Goal: Task Accomplishment & Management: Use online tool/utility

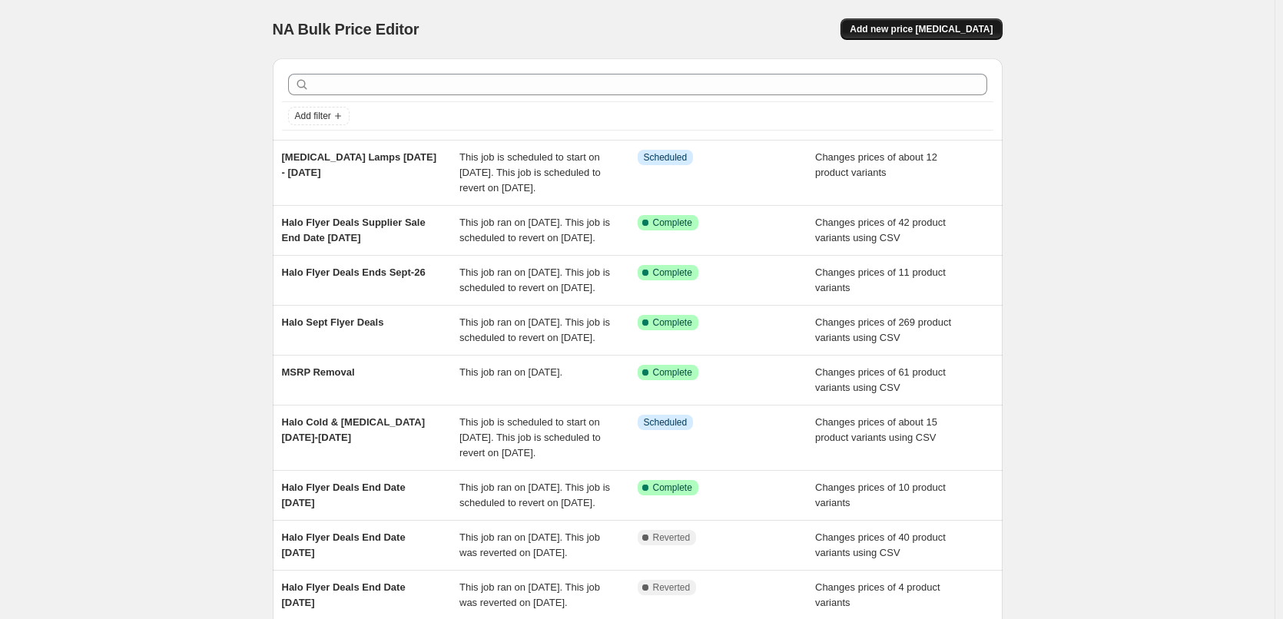
click at [940, 27] on span "Add new price [MEDICAL_DATA]" at bounding box center [921, 29] width 143 height 12
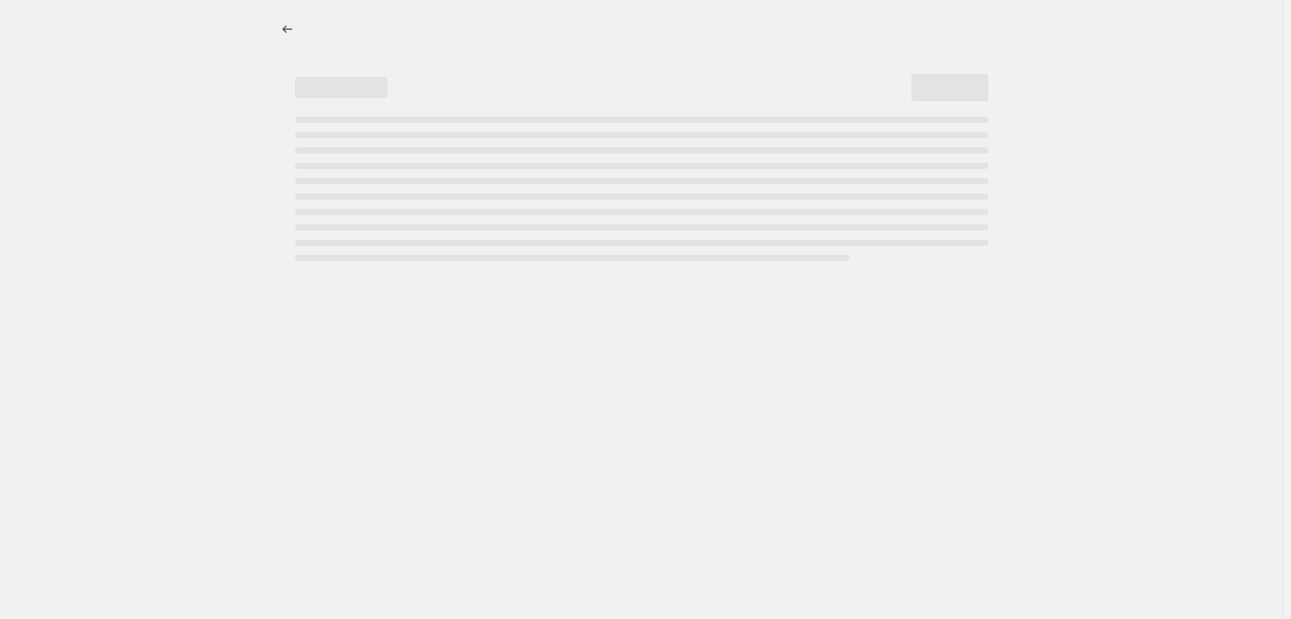
select select "percentage"
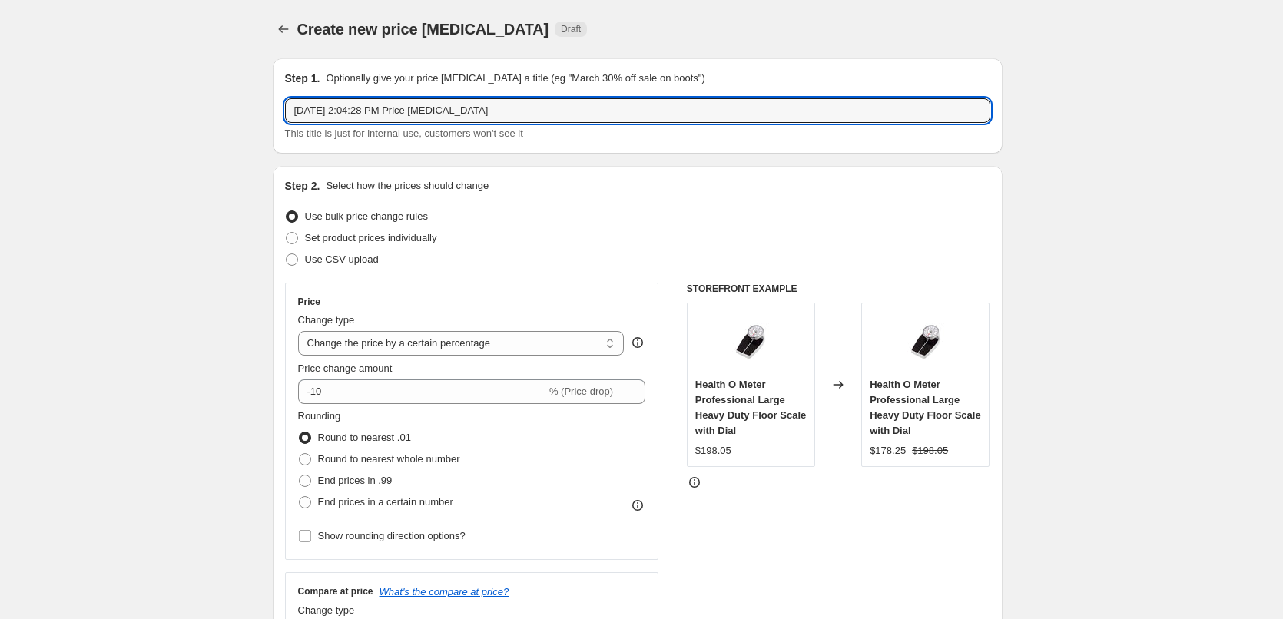
drag, startPoint x: 563, startPoint y: 112, endPoint x: 230, endPoint y: 78, distance: 335.3
paste input "BEAUTY & PERSONAL CARE"
click at [295, 111] on input "BEAUTY & PERSONAL CARE" at bounding box center [637, 110] width 705 height 25
click at [305, 113] on input "BEAUTY & PERSONAL CARE" at bounding box center [637, 110] width 705 height 25
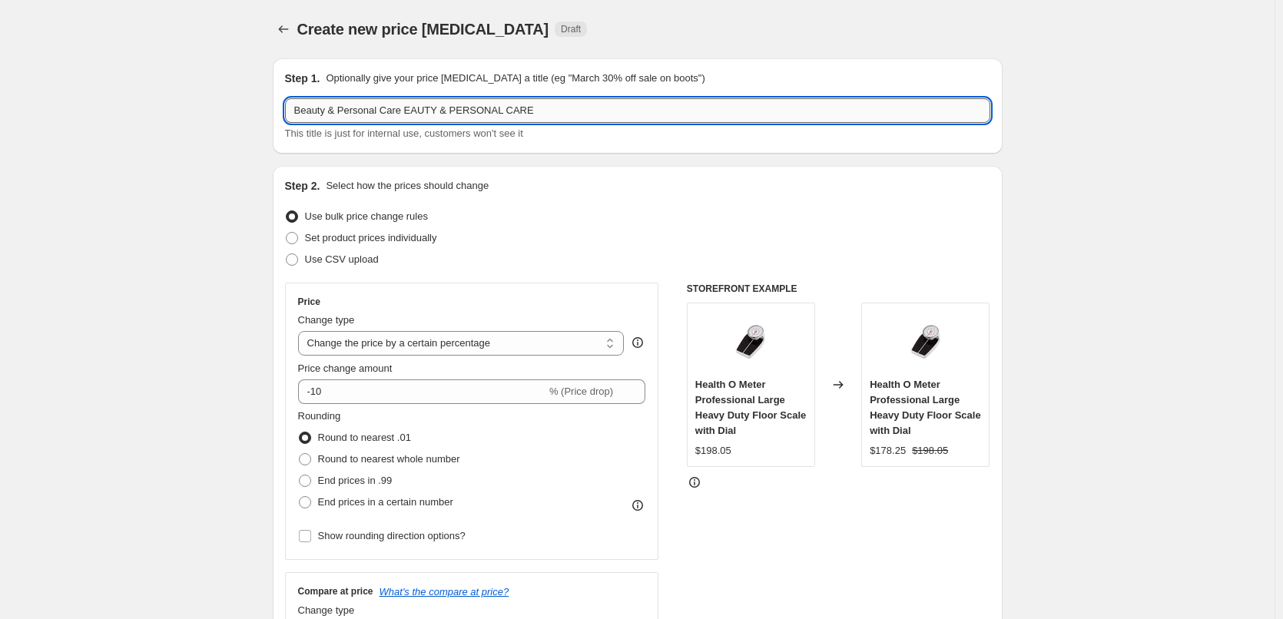
drag, startPoint x: 588, startPoint y: 107, endPoint x: 412, endPoint y: 110, distance: 176.0
click at [412, 110] on input "Beauty & Personal Care EAUTY & PERSONAL CARE" at bounding box center [637, 110] width 705 height 25
type input "Beauty & Personal Care [DATE]-[DATE]"
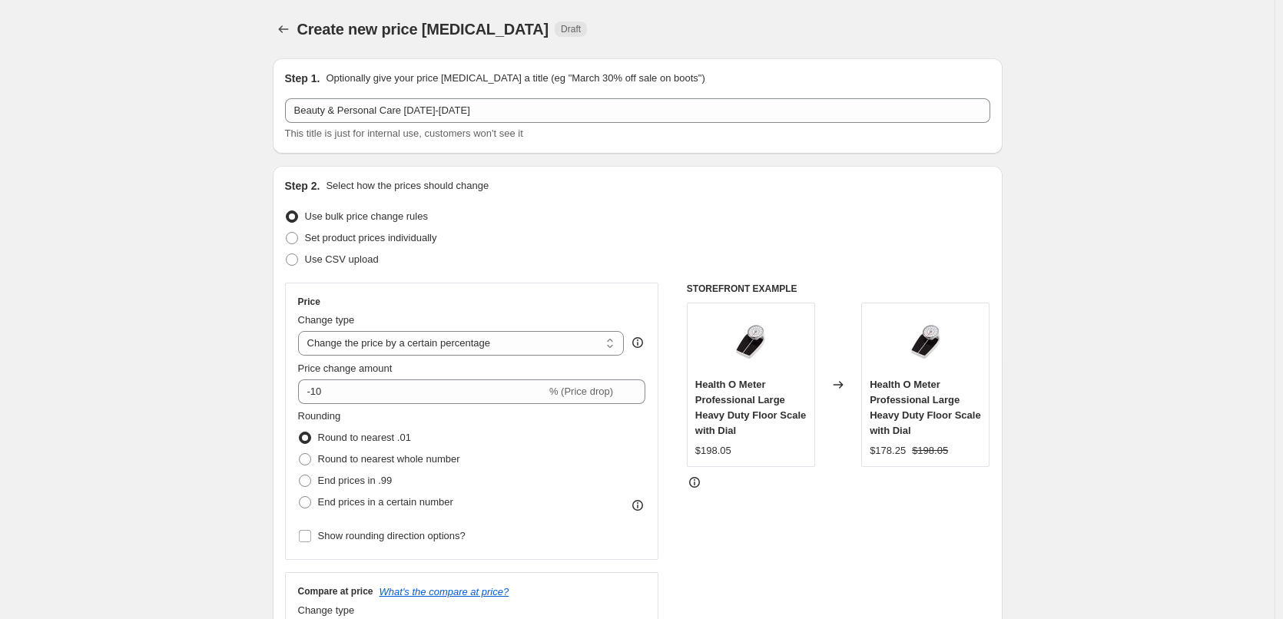
click at [294, 257] on span at bounding box center [292, 260] width 12 height 12
click at [287, 254] on input "Use CSV upload" at bounding box center [286, 254] width 1 height 1
radio input "true"
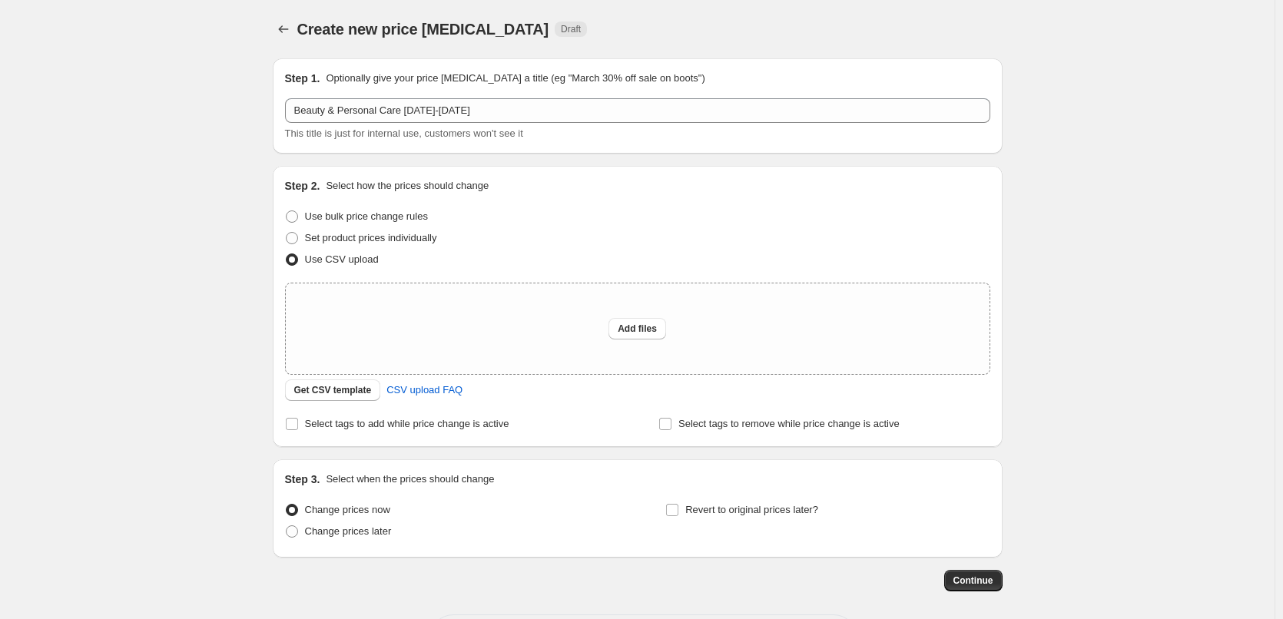
click at [161, 338] on div "Create new price [MEDICAL_DATA]. This page is ready Create new price [MEDICAL_D…" at bounding box center [637, 342] width 1275 height 685
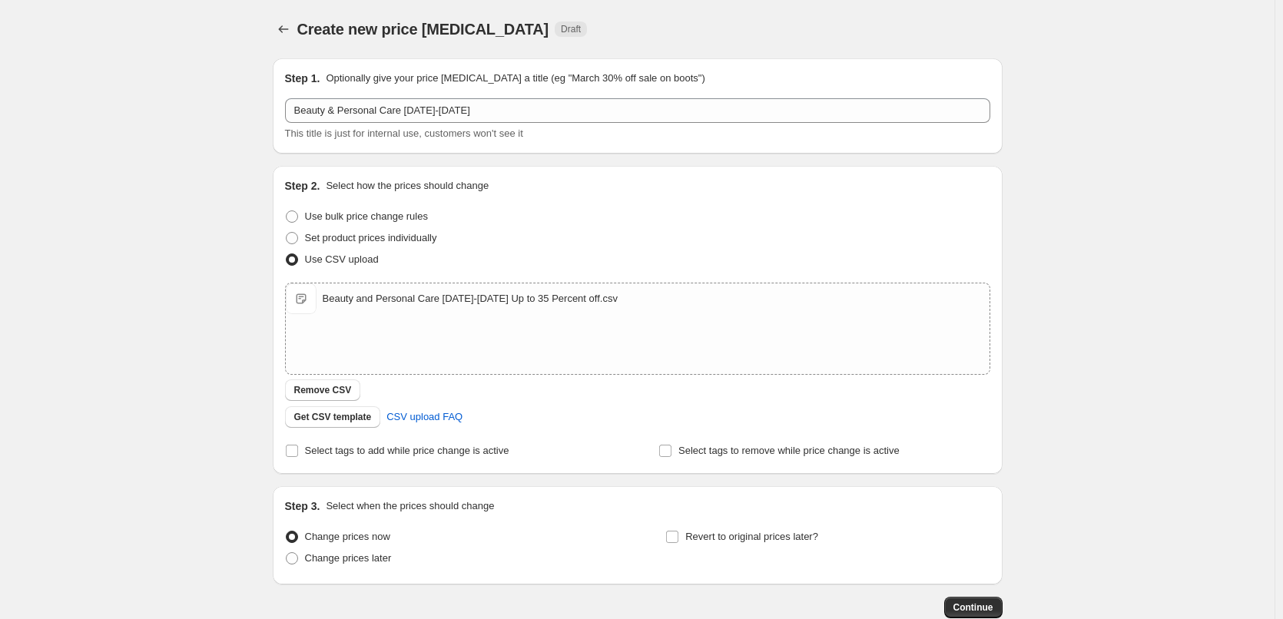
scroll to position [93, 0]
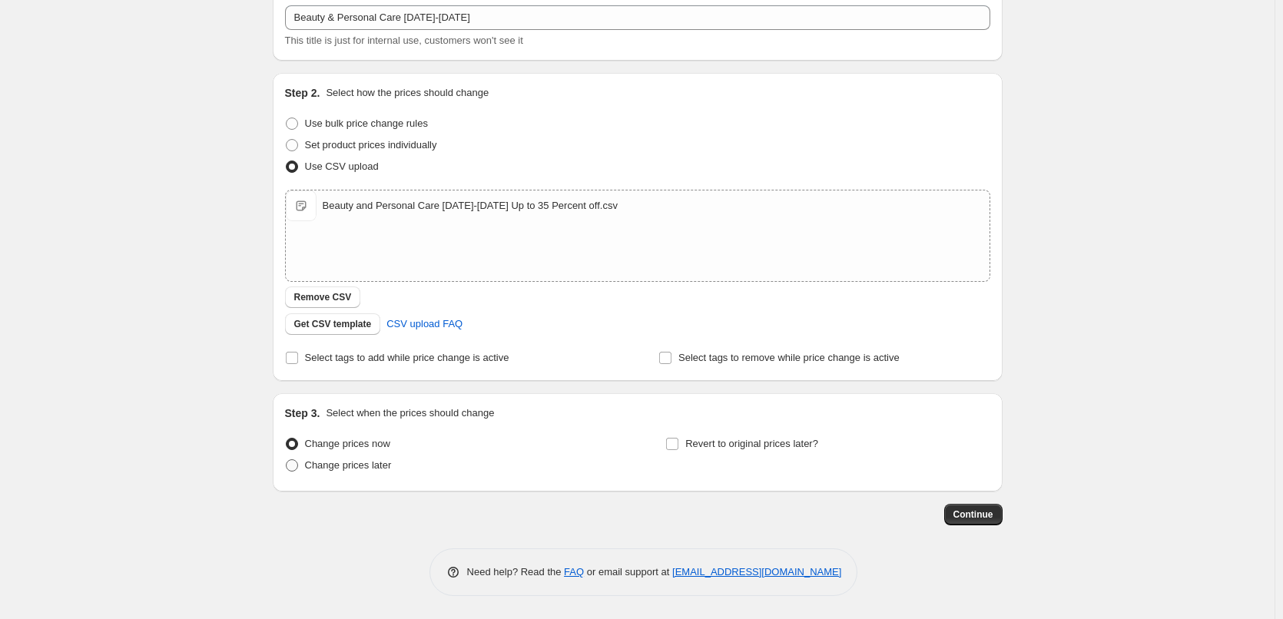
click at [295, 453] on span at bounding box center [292, 466] width 12 height 12
click at [287, 453] on input "Change prices later" at bounding box center [286, 460] width 1 height 1
radio input "true"
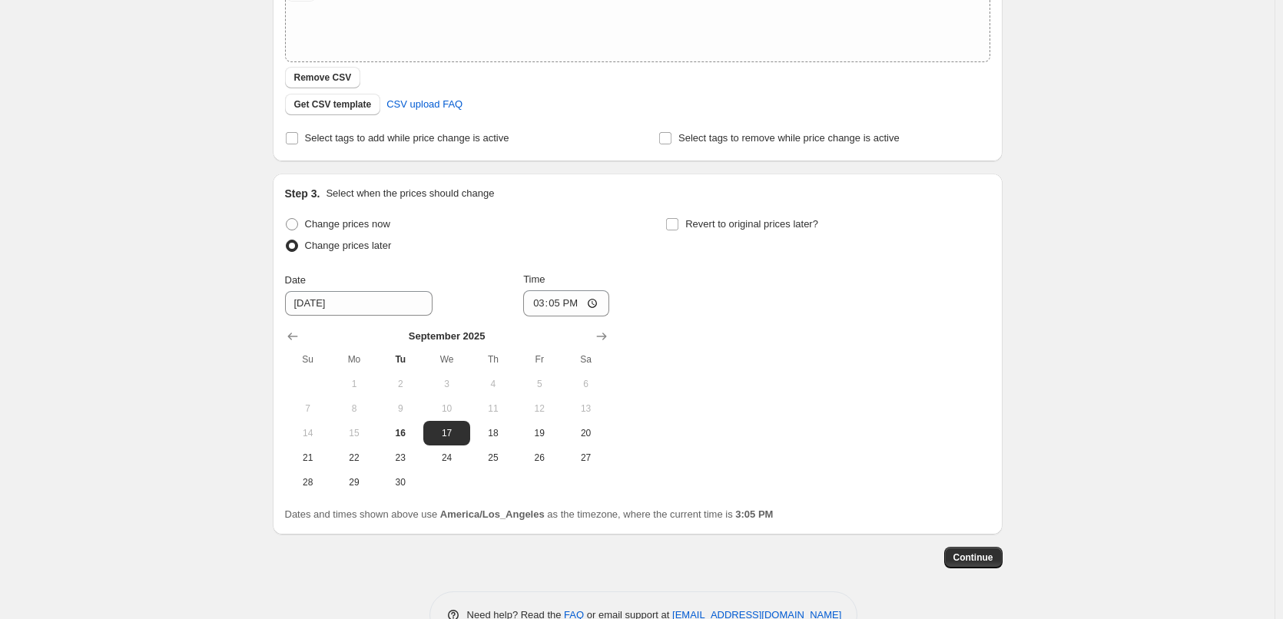
scroll to position [356, 0]
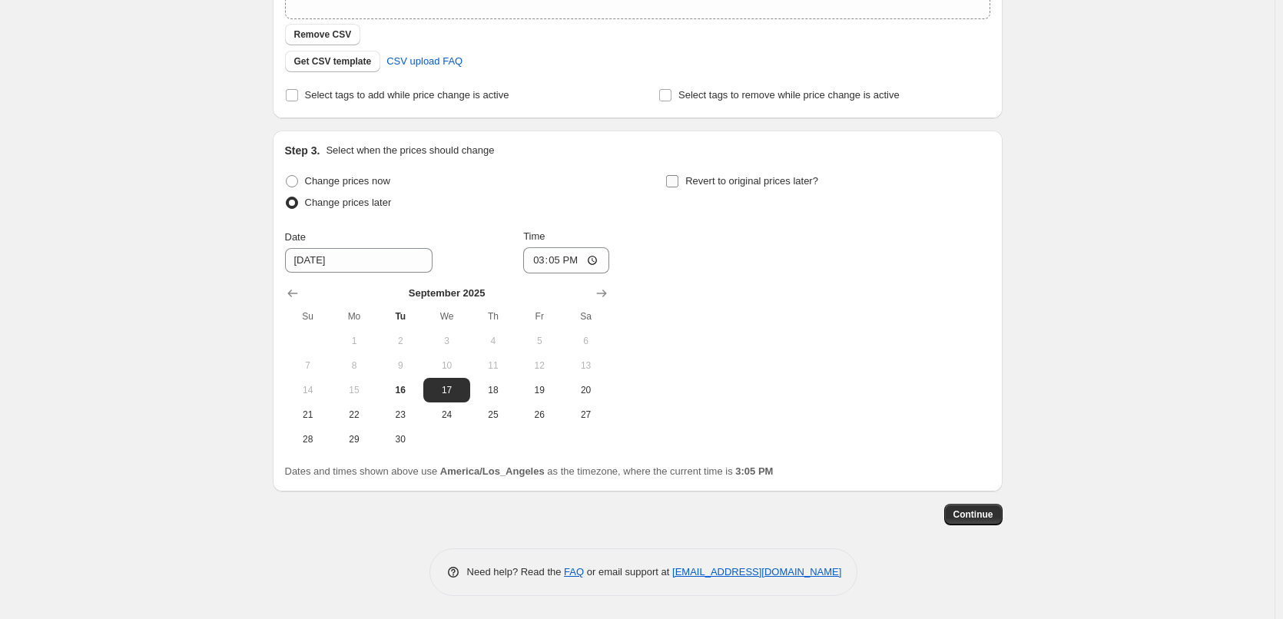
click at [678, 180] on input "Revert to original prices later?" at bounding box center [672, 181] width 12 height 12
checkbox input "true"
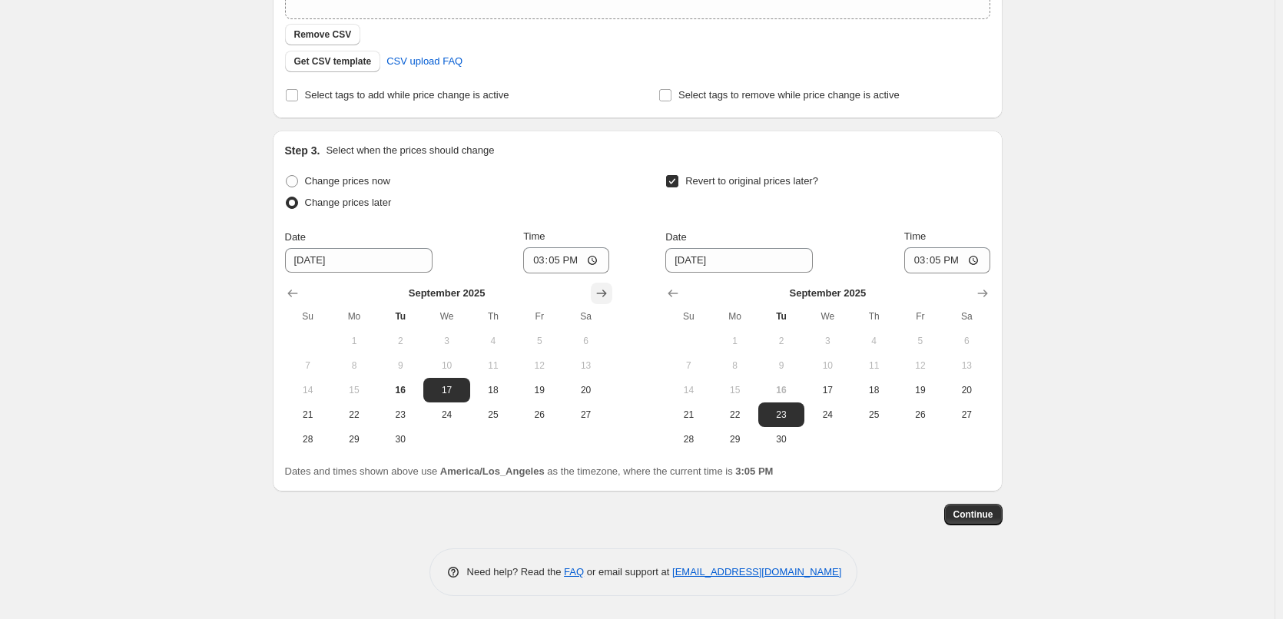
click at [601, 294] on icon "Show next month, October 2025" at bounding box center [601, 293] width 15 height 15
click at [403, 369] on span "7" at bounding box center [400, 366] width 34 height 12
type input "[DATE]"
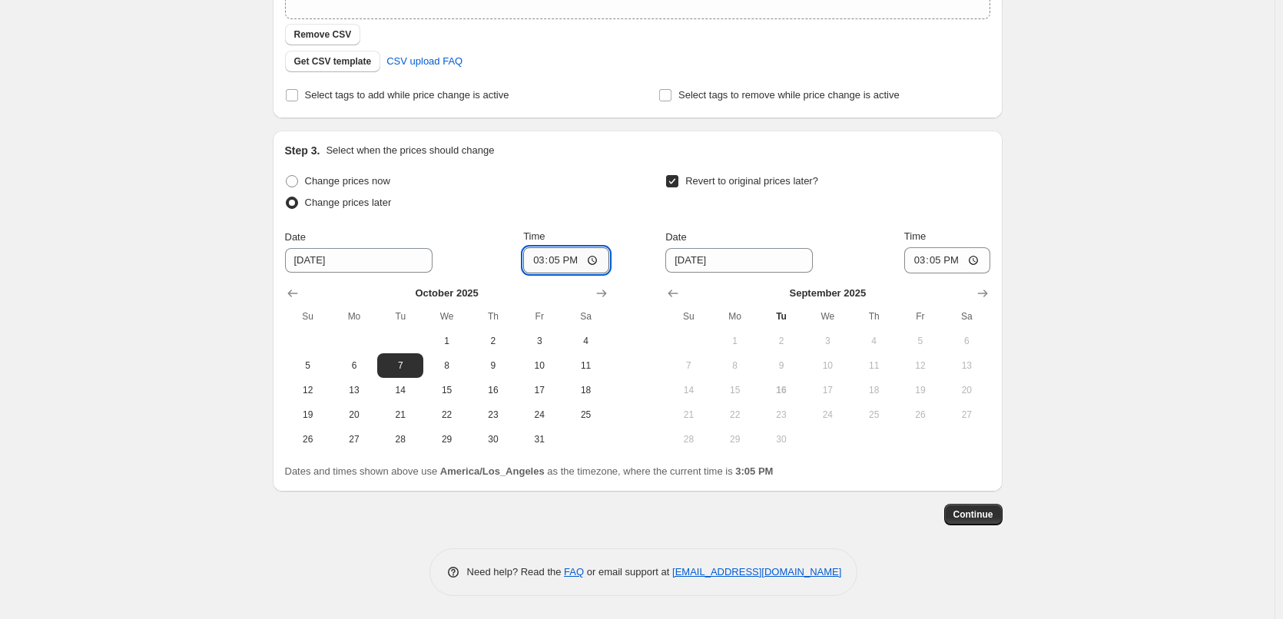
click at [541, 260] on input "15:05" at bounding box center [566, 260] width 86 height 26
type input "00:00"
click at [755, 260] on input "[DATE]" at bounding box center [739, 260] width 148 height 25
click at [985, 292] on icon "Show next month, October 2025" at bounding box center [982, 293] width 15 height 15
click at [751, 397] on button "13" at bounding box center [735, 390] width 46 height 25
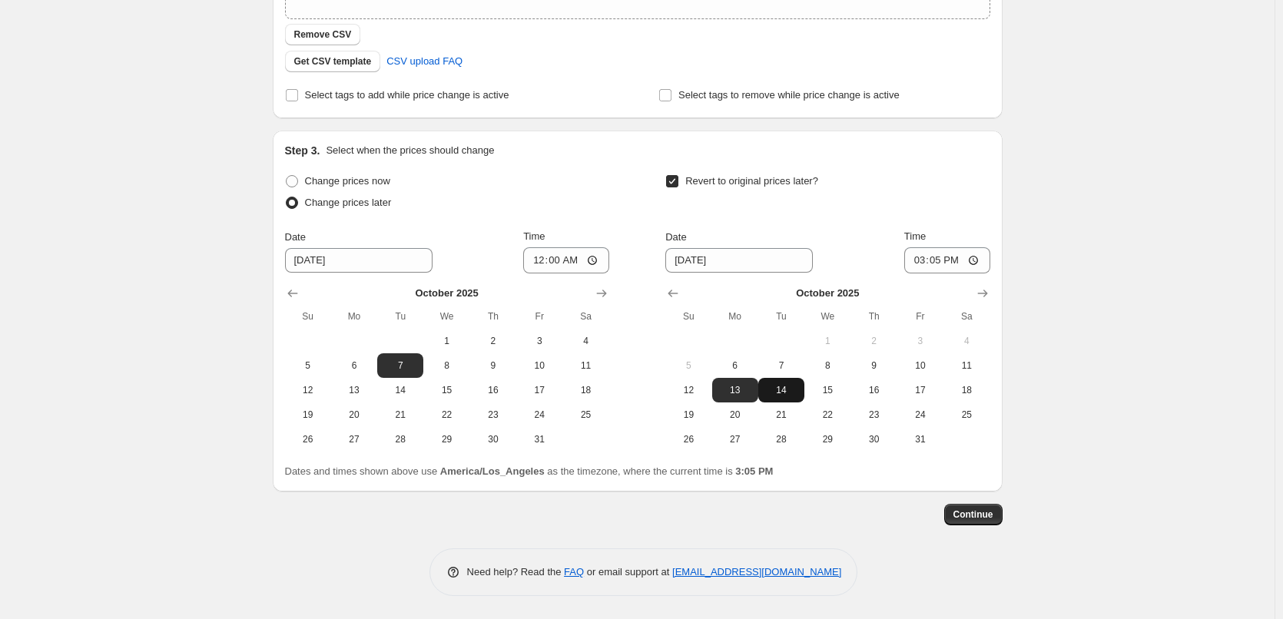
click at [777, 394] on span "14" at bounding box center [782, 390] width 34 height 12
type input "[DATE]"
click at [774, 395] on span "14" at bounding box center [782, 390] width 34 height 12
click at [911, 263] on input "15:05" at bounding box center [947, 260] width 86 height 26
click at [917, 266] on input "15:05" at bounding box center [947, 260] width 86 height 26
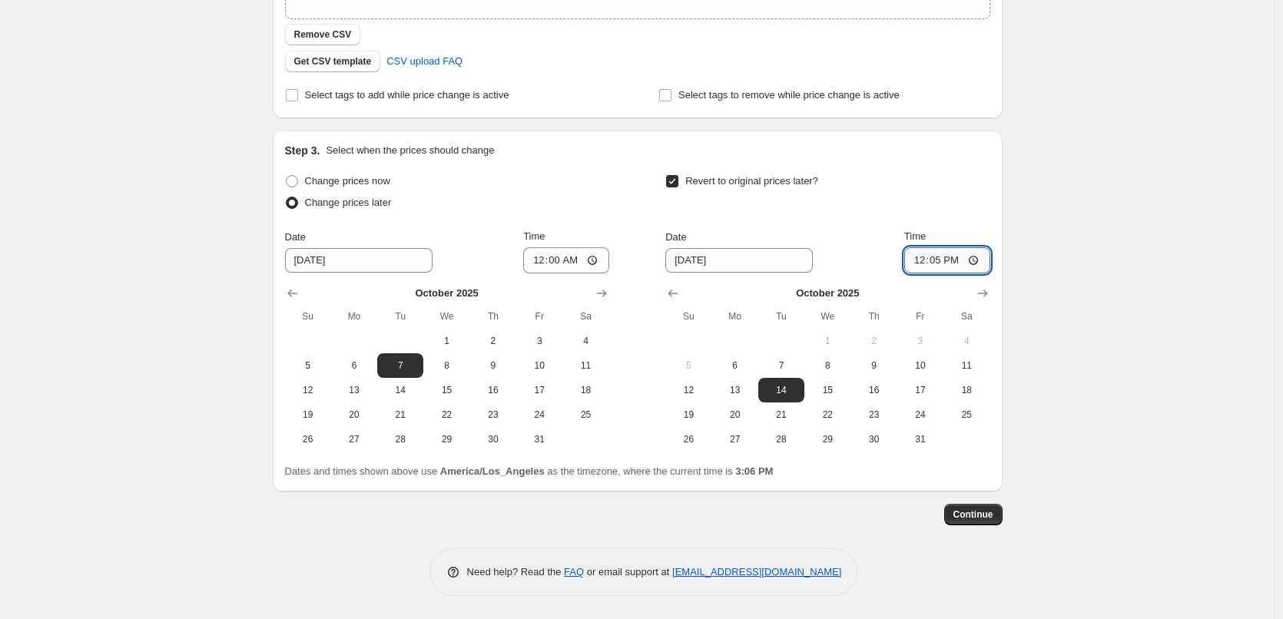
type input "00:05"
click at [987, 395] on div "Create new price [MEDICAL_DATA]. This page is ready Create new price [MEDICAL_D…" at bounding box center [637, 131] width 1275 height 975
click at [987, 453] on span "Continue" at bounding box center [974, 515] width 40 height 12
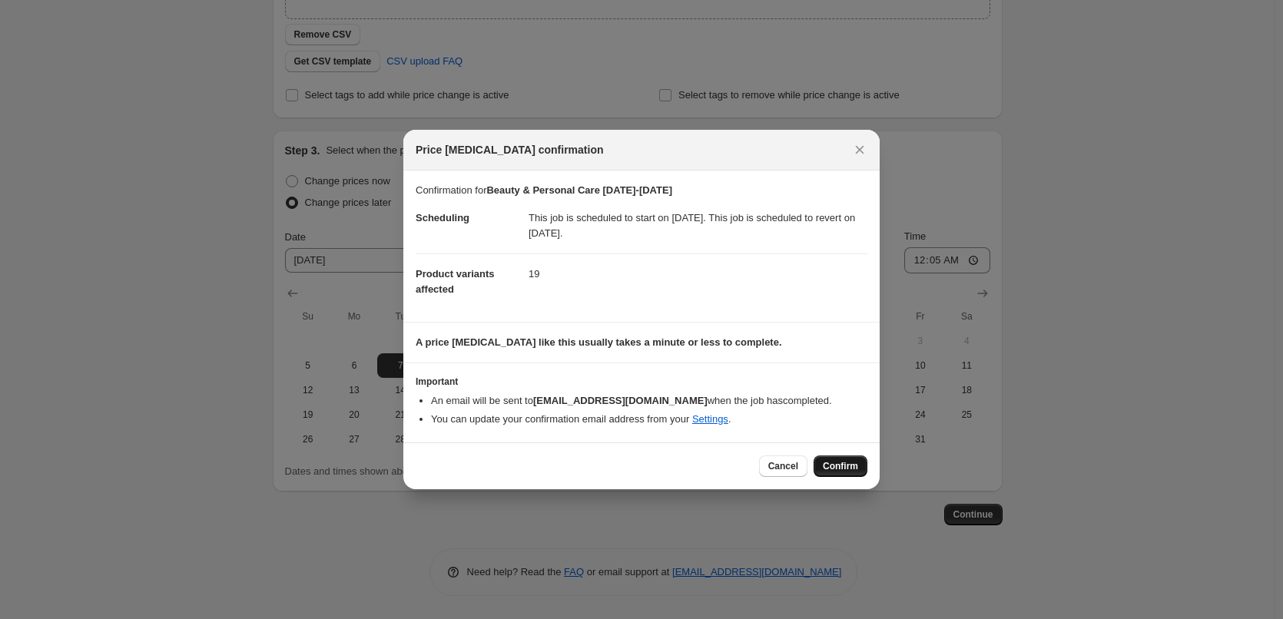
click at [844, 453] on span "Confirm" at bounding box center [840, 466] width 35 height 12
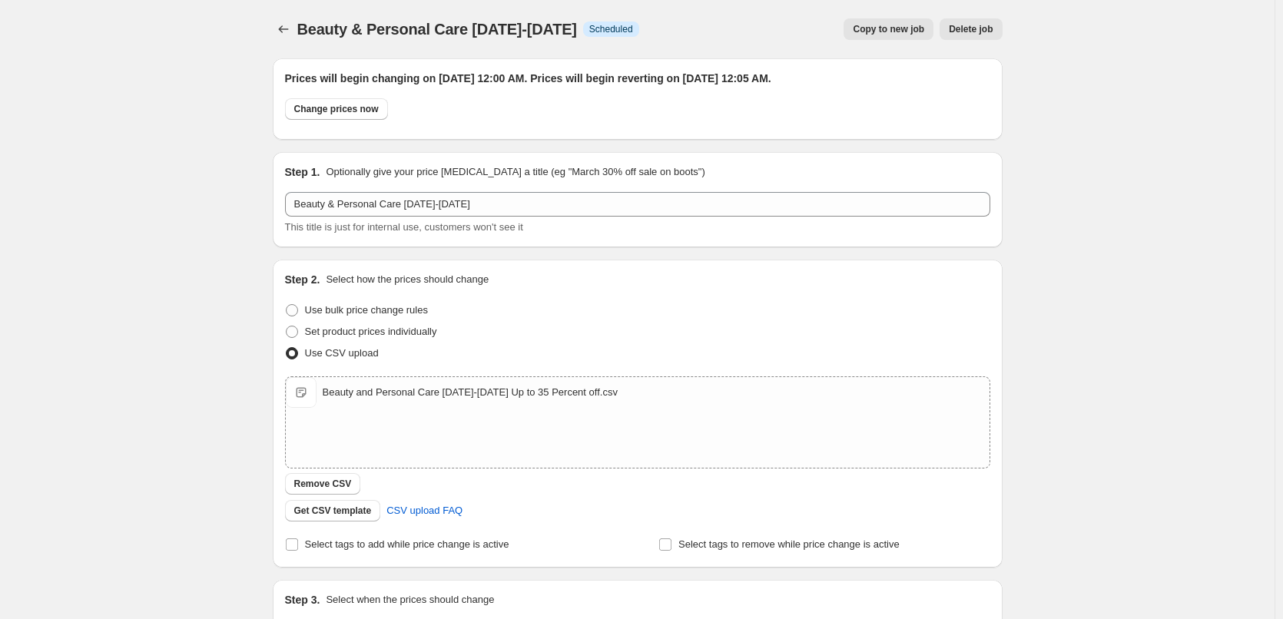
scroll to position [356, 0]
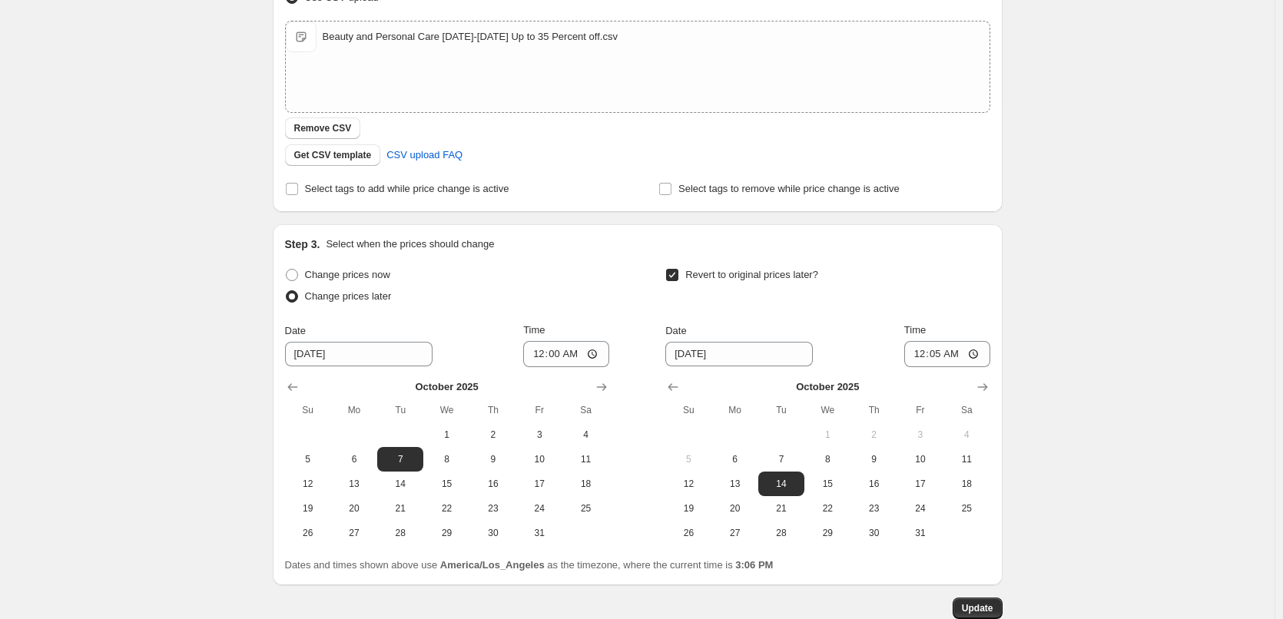
click at [158, 344] on div "Beauty & Personal Care [DATE]-[DATE]. This page is ready Beauty & Personal Care…" at bounding box center [637, 178] width 1275 height 1069
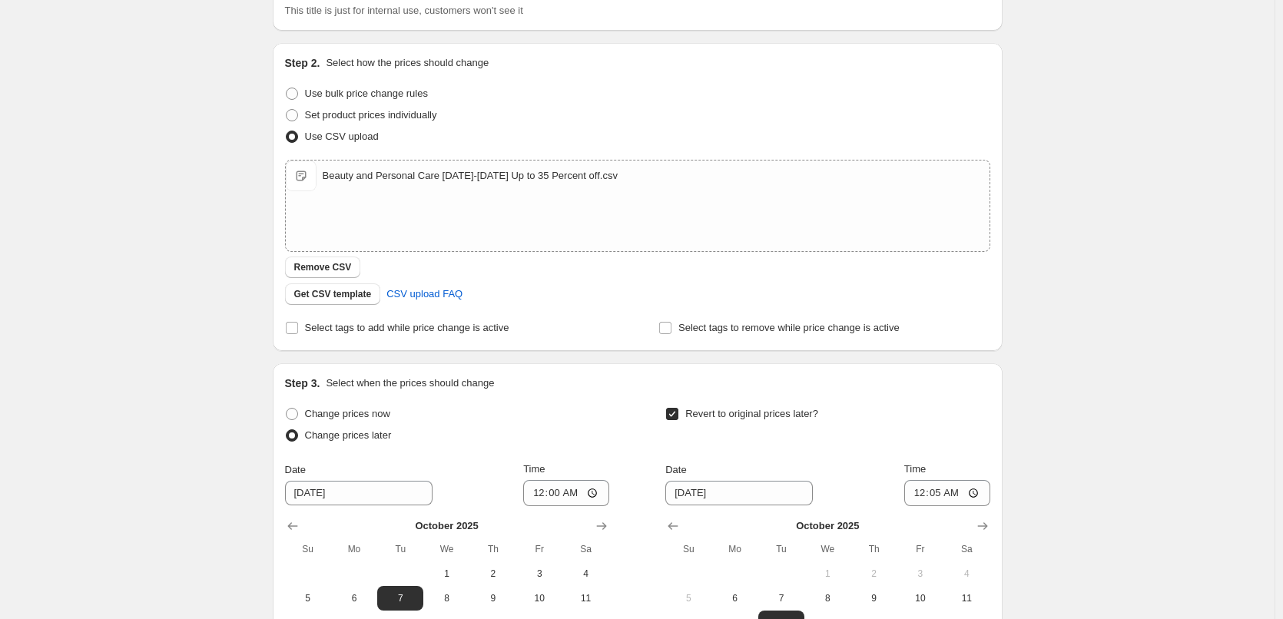
scroll to position [0, 0]
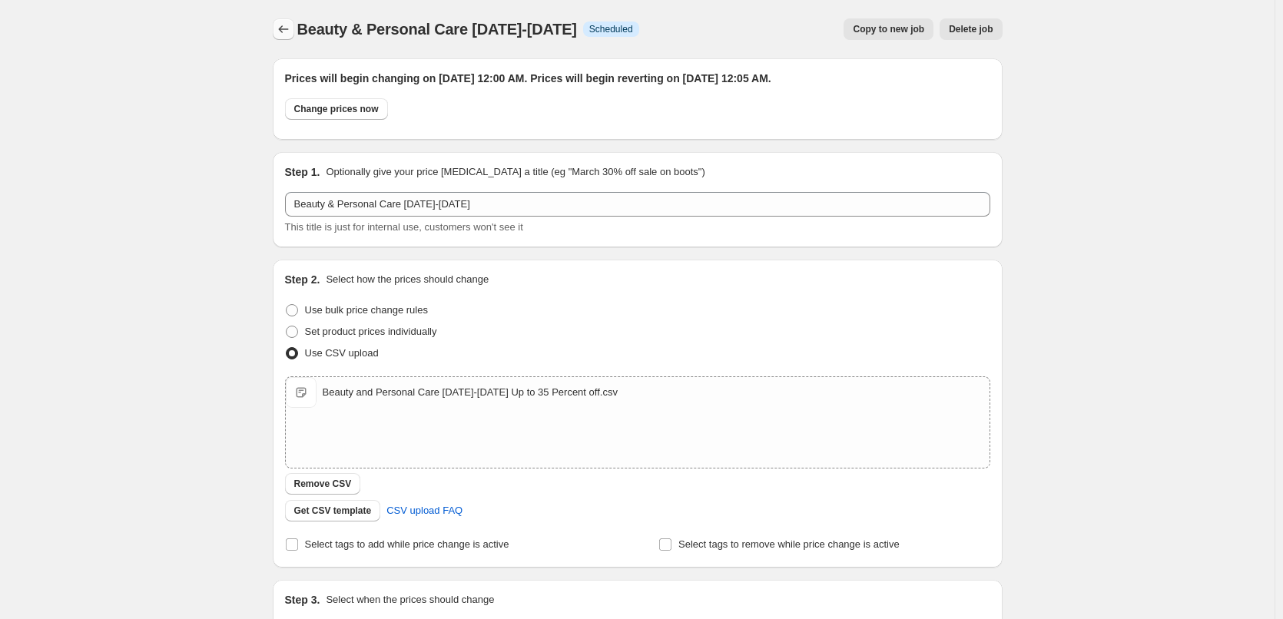
click at [281, 27] on icon "Price change jobs" at bounding box center [283, 29] width 15 height 15
